Goal: Information Seeking & Learning: Learn about a topic

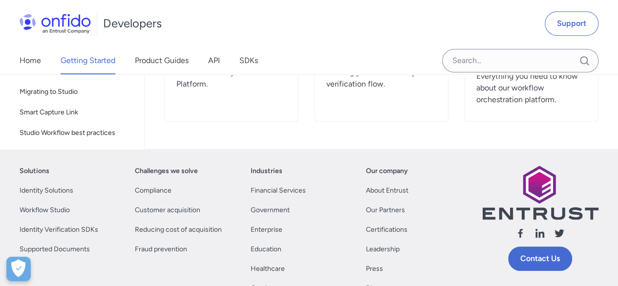
scroll to position [153, 0]
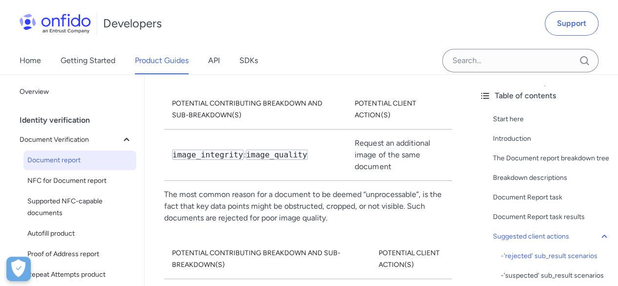
scroll to position [5714, 0]
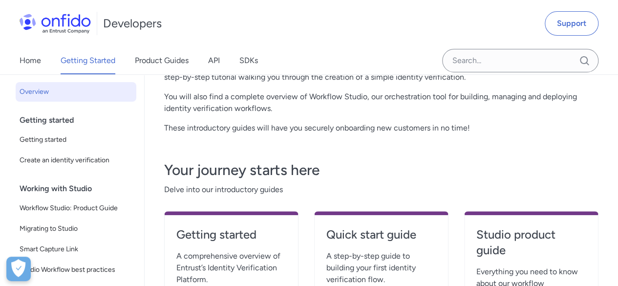
scroll to position [153, 0]
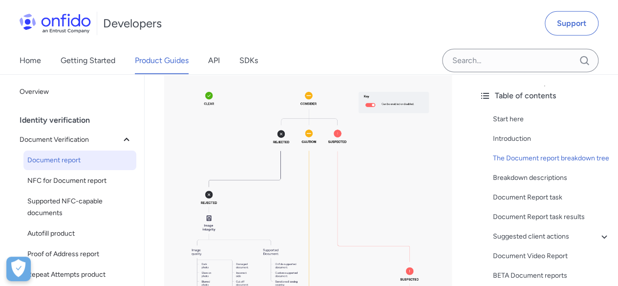
scroll to position [1270, 0]
